Goal: Information Seeking & Learning: Learn about a topic

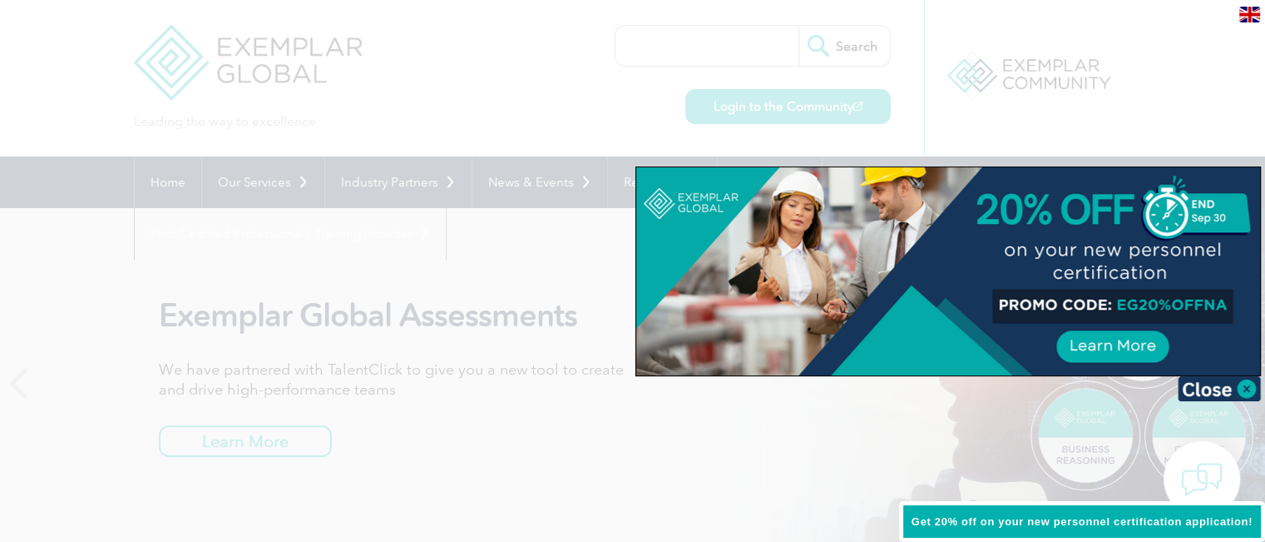
click at [506, 442] on div at bounding box center [632, 271] width 1265 height 542
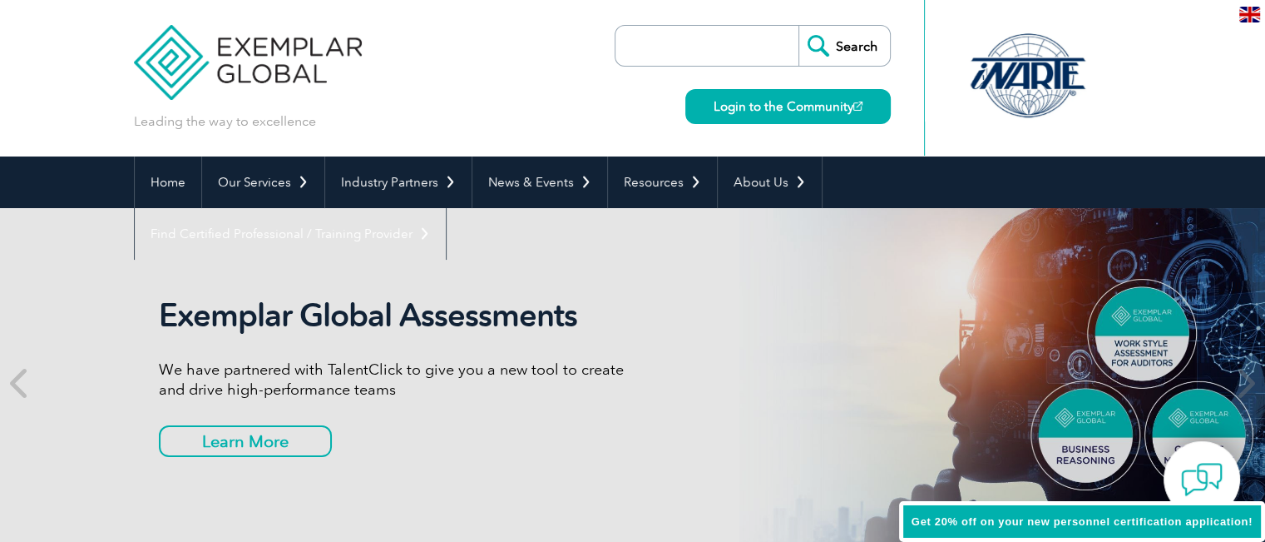
click at [509, 438] on div "Exemplar Global Assessments We have partnered with TalentClick to give you a ne…" at bounding box center [396, 382] width 474 height 173
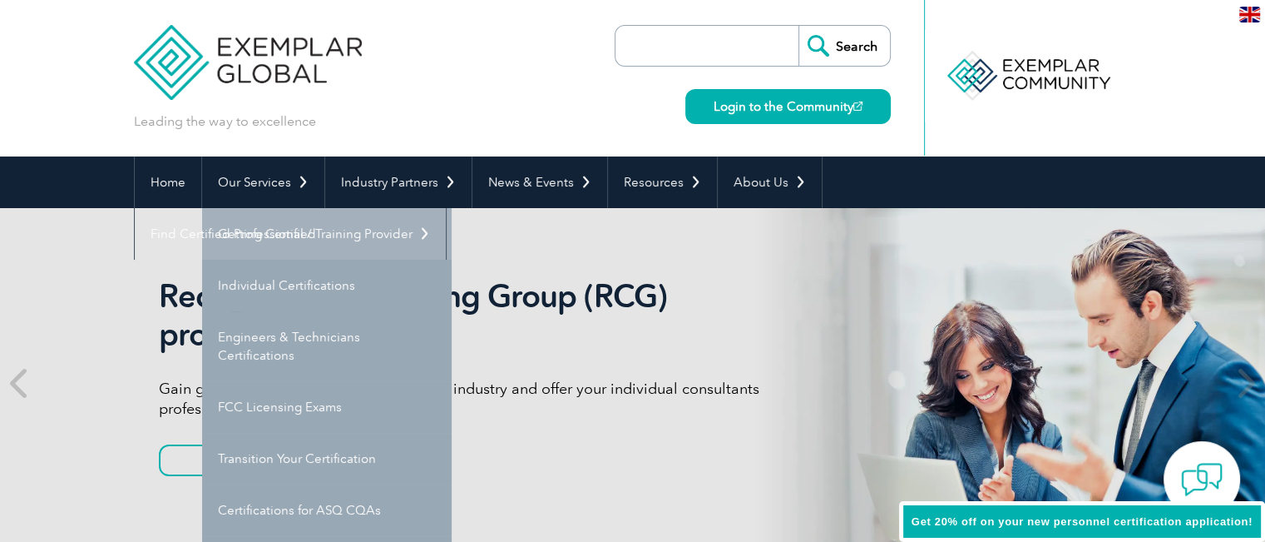
click at [285, 236] on link "Getting Certified" at bounding box center [327, 234] width 250 height 52
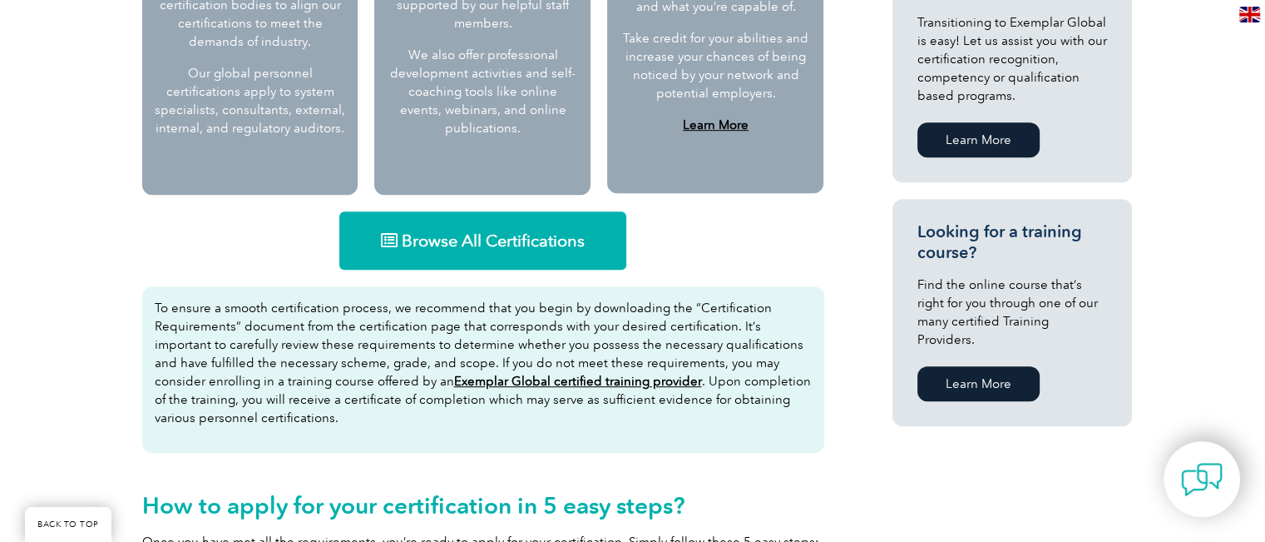
scroll to position [998, 0]
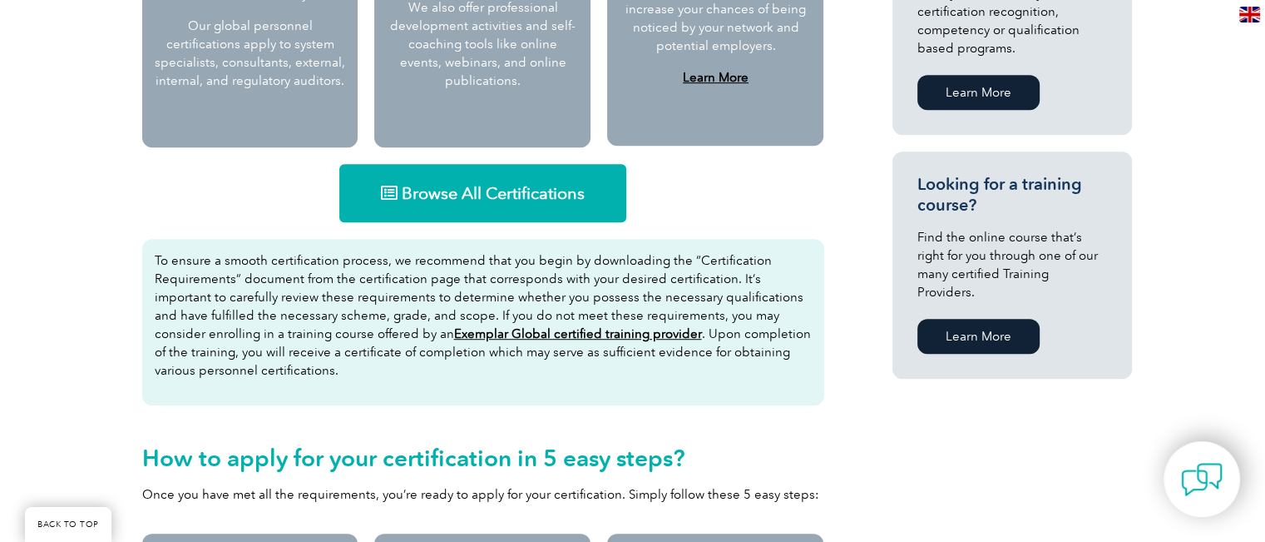
click at [453, 180] on link "Browse All Certifications" at bounding box center [482, 193] width 287 height 58
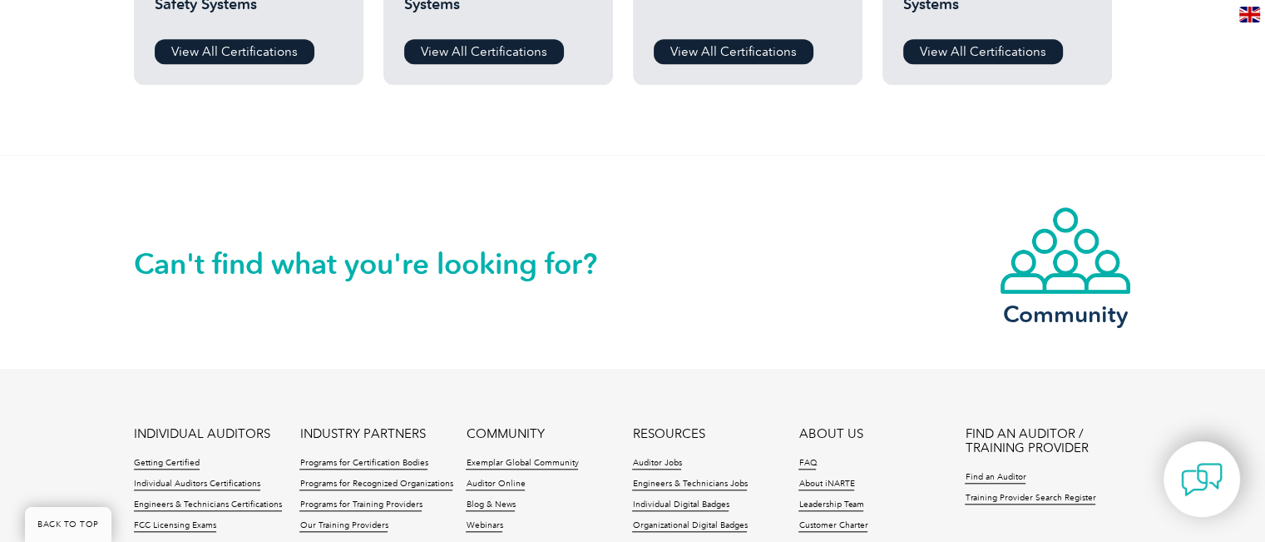
scroll to position [1248, 0]
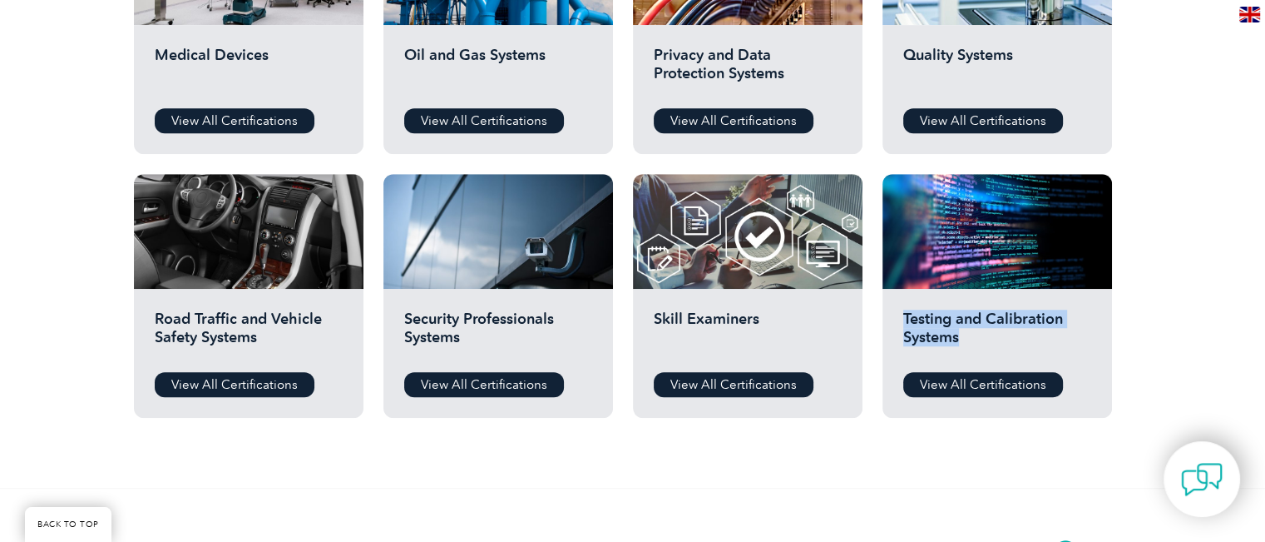
drag, startPoint x: 968, startPoint y: 339, endPoint x: 902, endPoint y: 325, distance: 68.0
click at [902, 325] on div "Testing and Calibration Systems View All Certifications" at bounding box center [998, 353] width 230 height 129
copy h2 "Testing and Calibration Systems"
